Goal: Find specific page/section: Find specific page/section

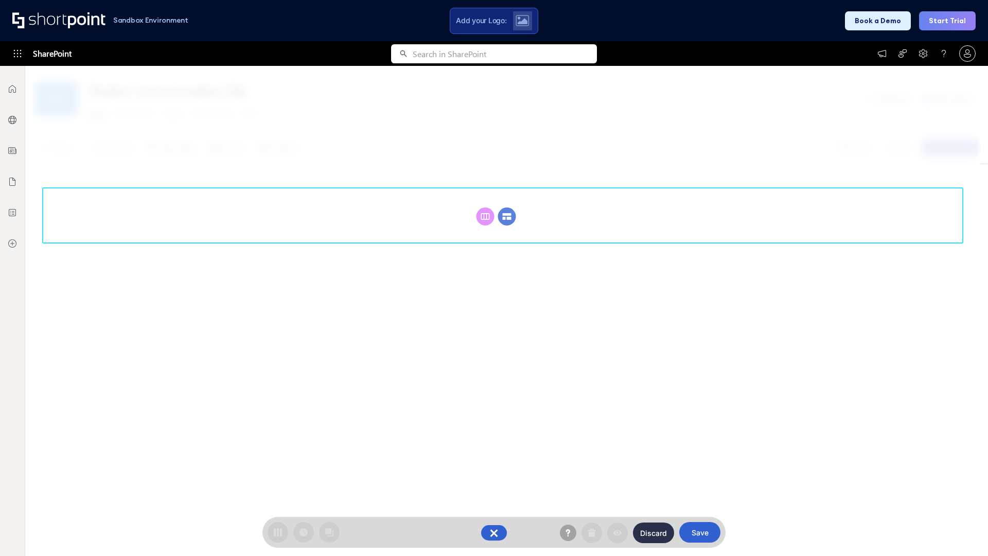
scroll to position [142, 0]
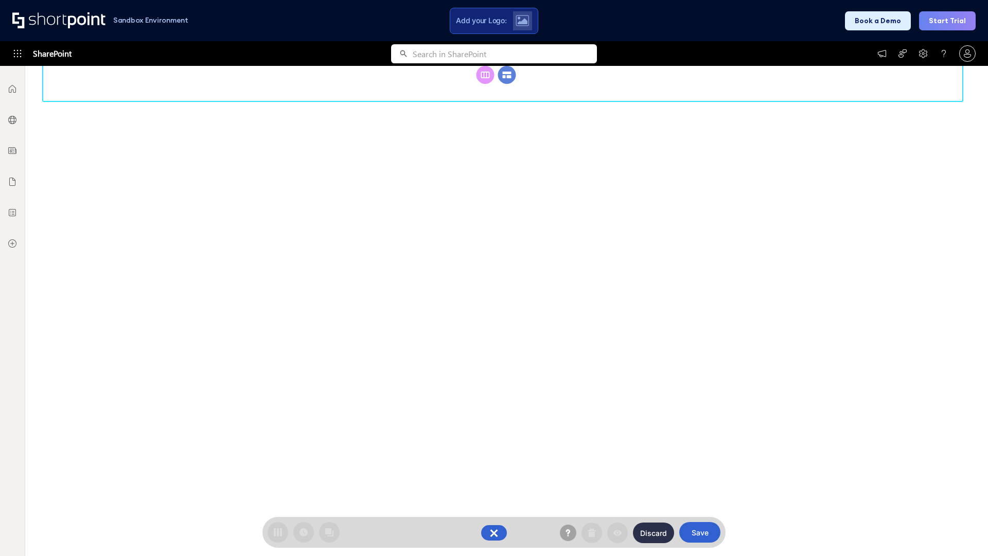
click at [507, 84] on circle at bounding box center [507, 75] width 18 height 18
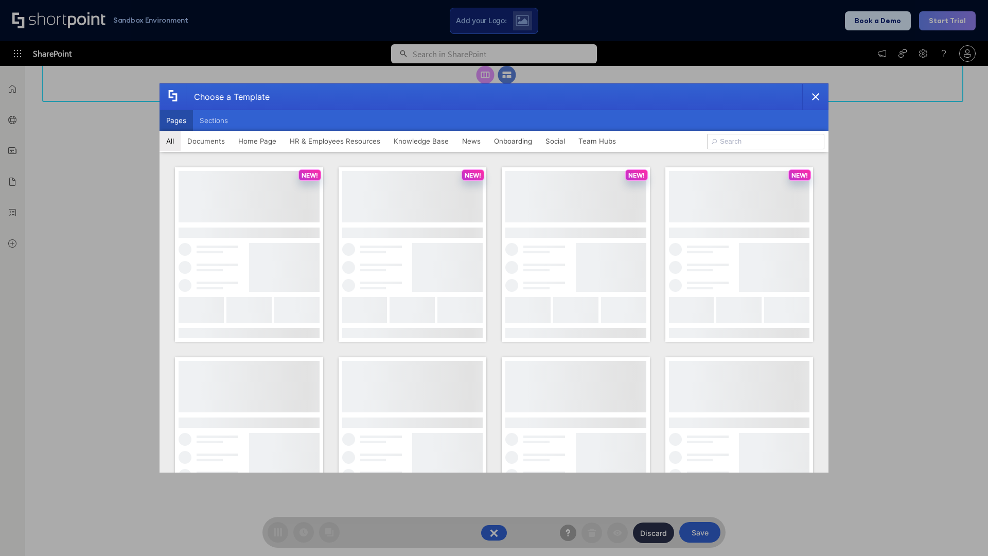
scroll to position [0, 0]
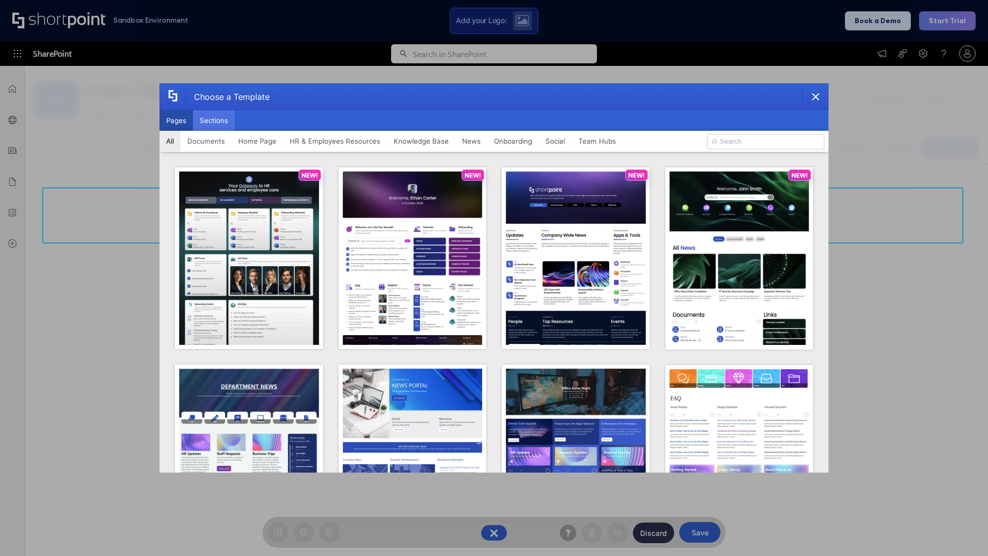
click at [214, 120] on button "Sections" at bounding box center [214, 120] width 42 height 21
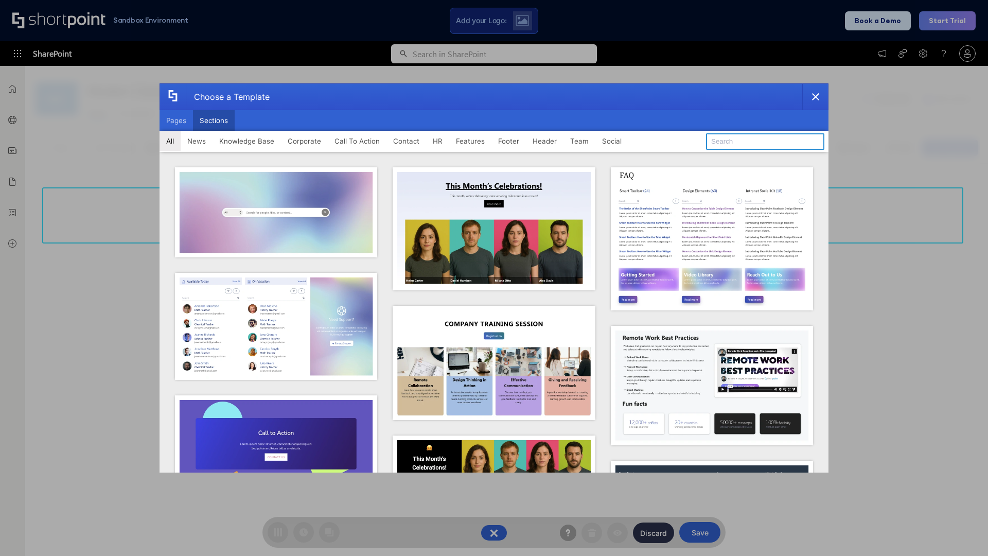
type input "HR"
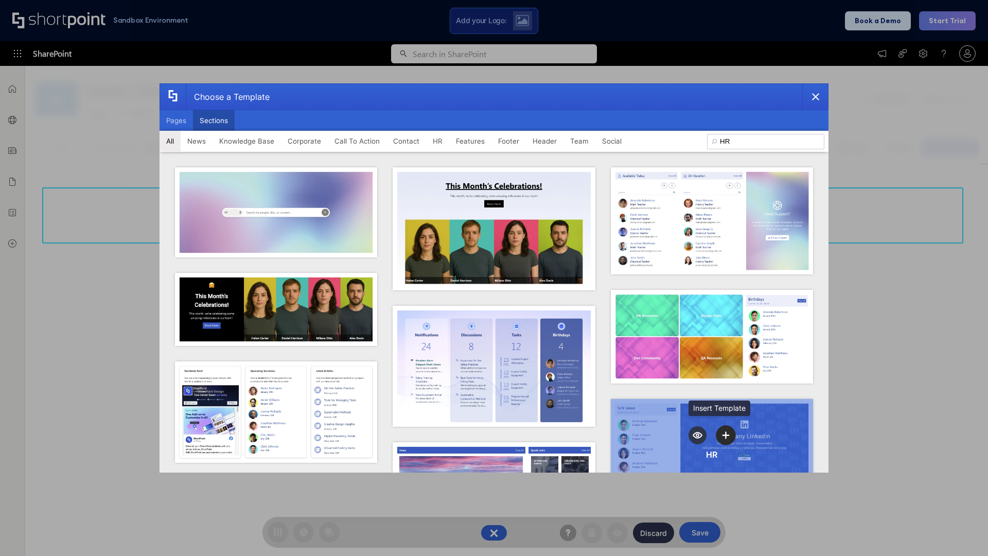
click at [723, 432] on icon "template selector" at bounding box center [726, 434] width 7 height 7
